Goal: Obtain resource: Download file/media

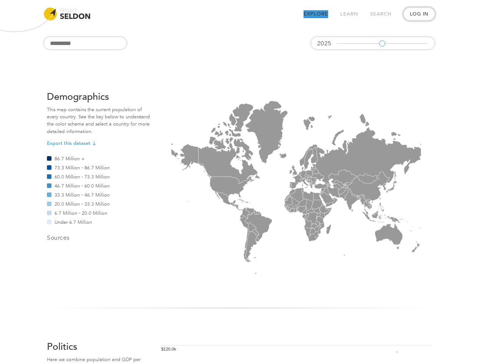
click at [419, 14] on button "Log In" at bounding box center [418, 14] width 31 height 12
click at [71, 143] on link "Export this dataset" at bounding box center [72, 143] width 50 height 7
click at [343, 191] on icon at bounding box center [343, 191] width 10 height 8
click at [308, 223] on icon at bounding box center [308, 223] width 9 height 9
click at [252, 246] on icon at bounding box center [252, 246] width 14 height 31
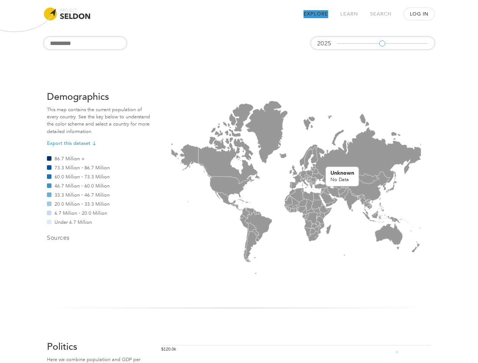
click at [296, 306] on div "Demographics This map contains the current population of every country. See the…" at bounding box center [239, 183] width 478 height 250
click at [388, 236] on icon at bounding box center [388, 236] width 28 height 26
click at [295, 207] on icon at bounding box center [294, 207] width 5 height 4
click at [315, 171] on icon at bounding box center [315, 171] width 6 height 6
click at [252, 227] on icon at bounding box center [252, 226] width 8 height 9
